Goal: Information Seeking & Learning: Learn about a topic

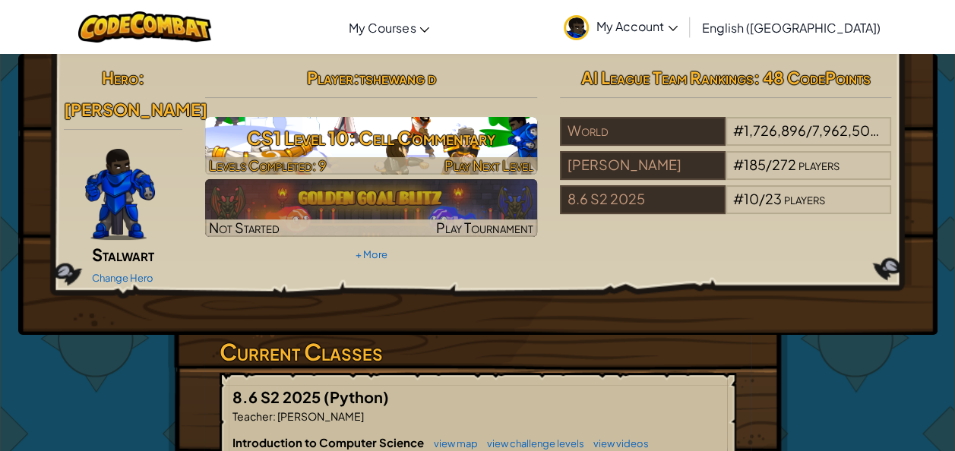
click at [320, 128] on h3 "CS1 Level 10: Cell Commentary" at bounding box center [371, 138] width 332 height 34
